Goal: Book appointment/travel/reservation

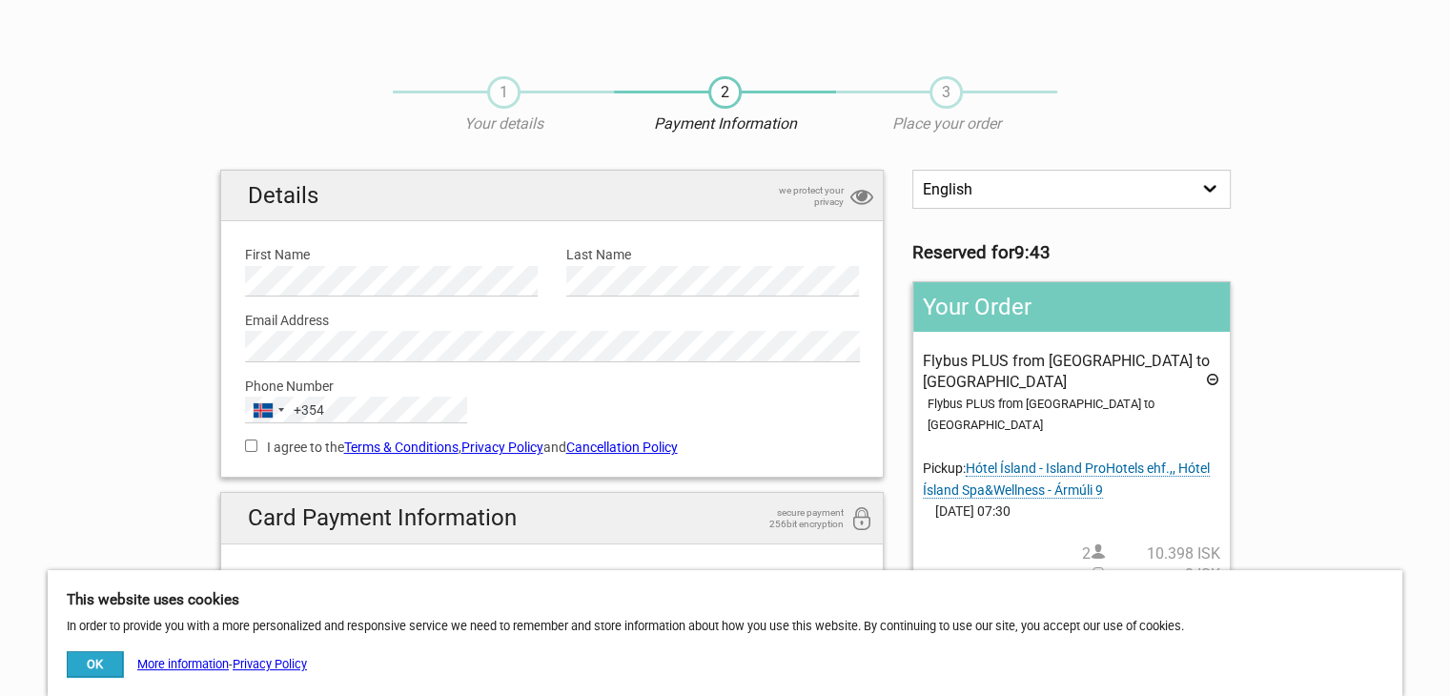
click at [249, 443] on input "I agree to the Terms & Conditions , Privacy Policy and Cancellation Policy" at bounding box center [251, 446] width 12 height 12
checkbox input "true"
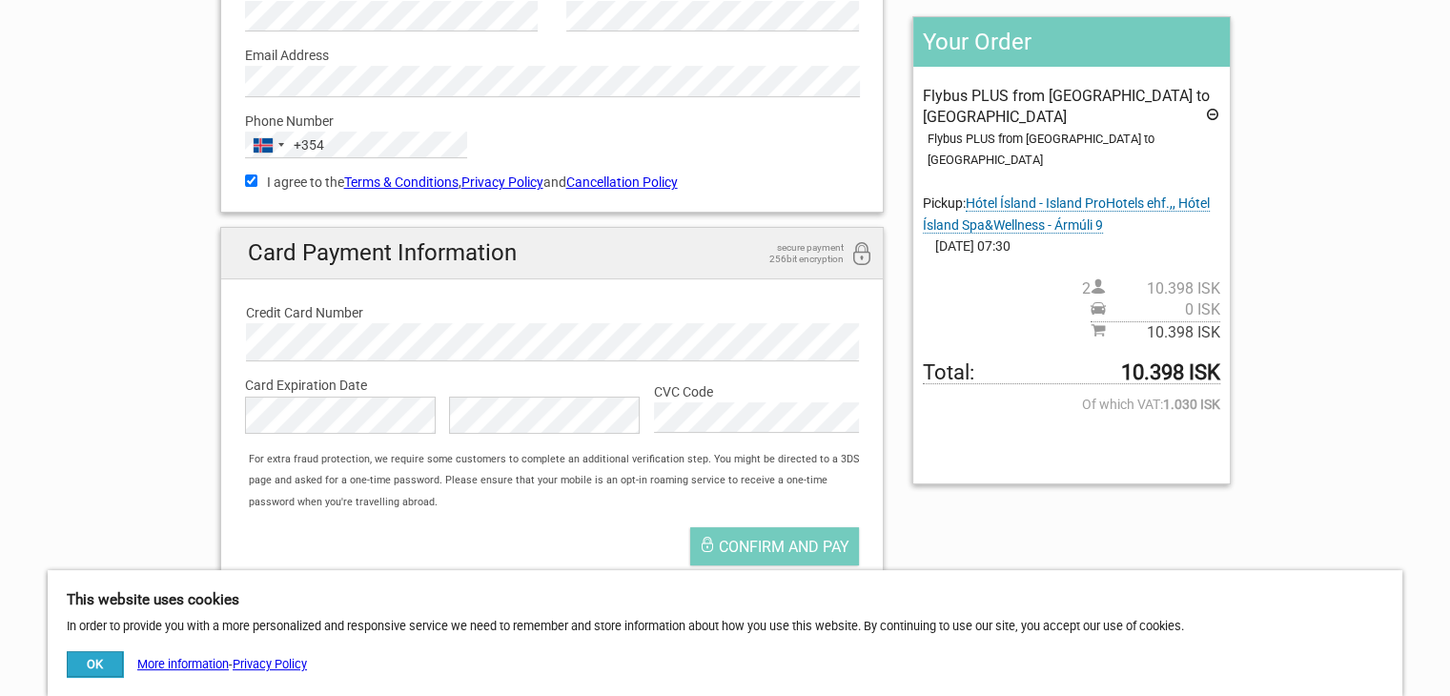
scroll to position [274, 0]
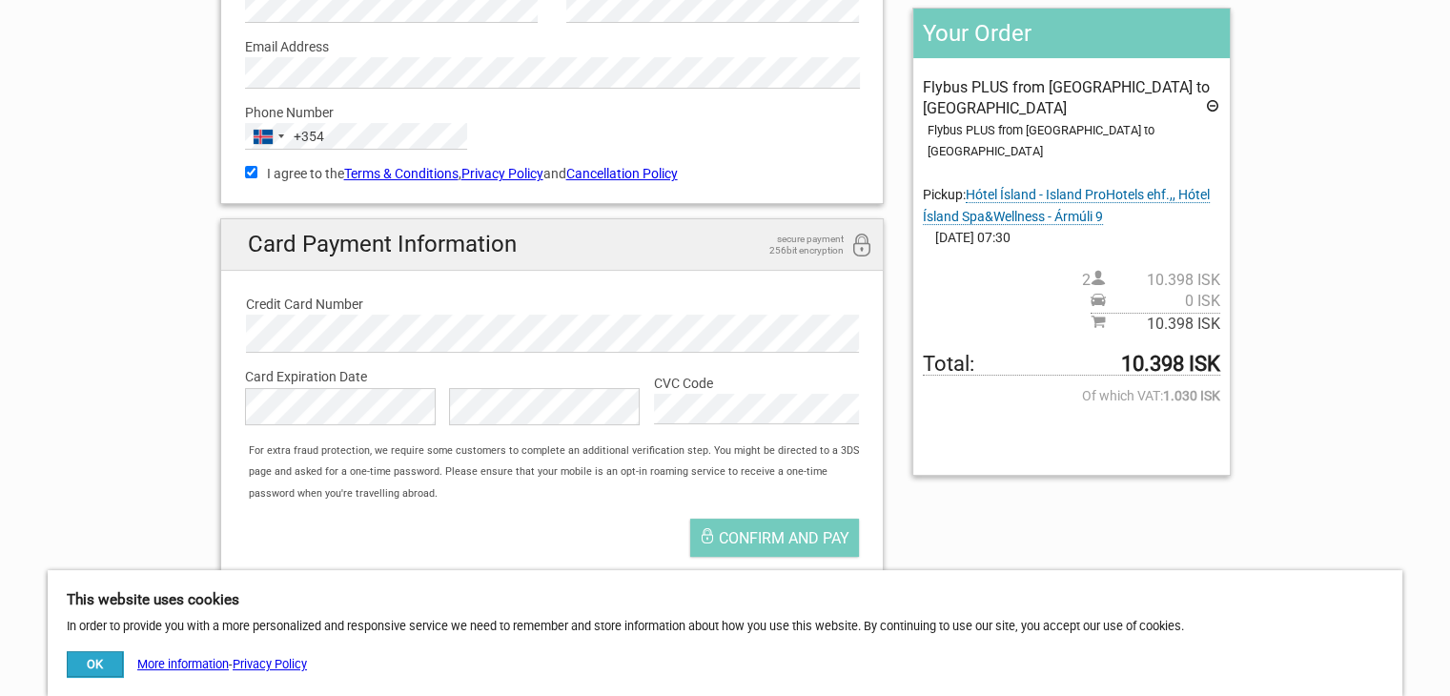
type button "Confirm and pay"
click at [778, 535] on span "Confirm and pay" at bounding box center [784, 538] width 131 height 18
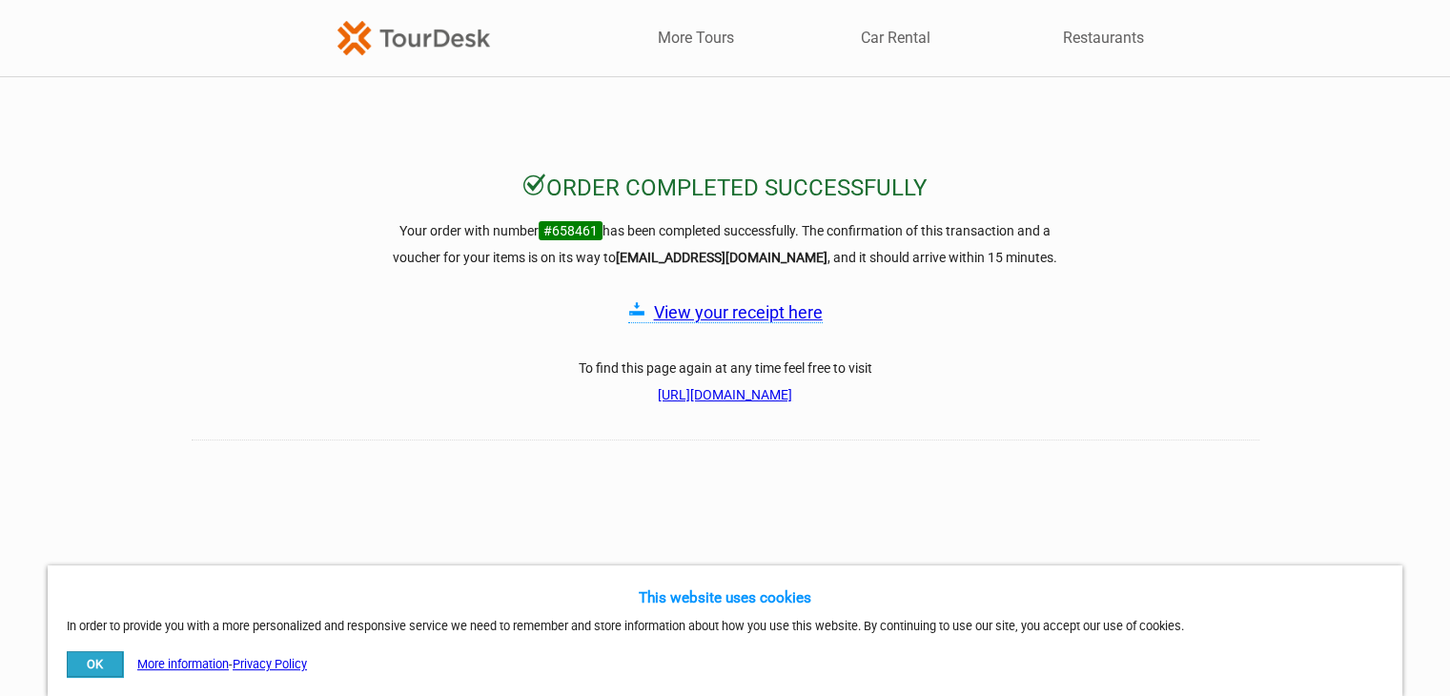
click at [750, 310] on link "View your receipt here" at bounding box center [738, 312] width 169 height 20
click at [85, 668] on button "OK" at bounding box center [95, 664] width 56 height 26
